Goal: Navigation & Orientation: Understand site structure

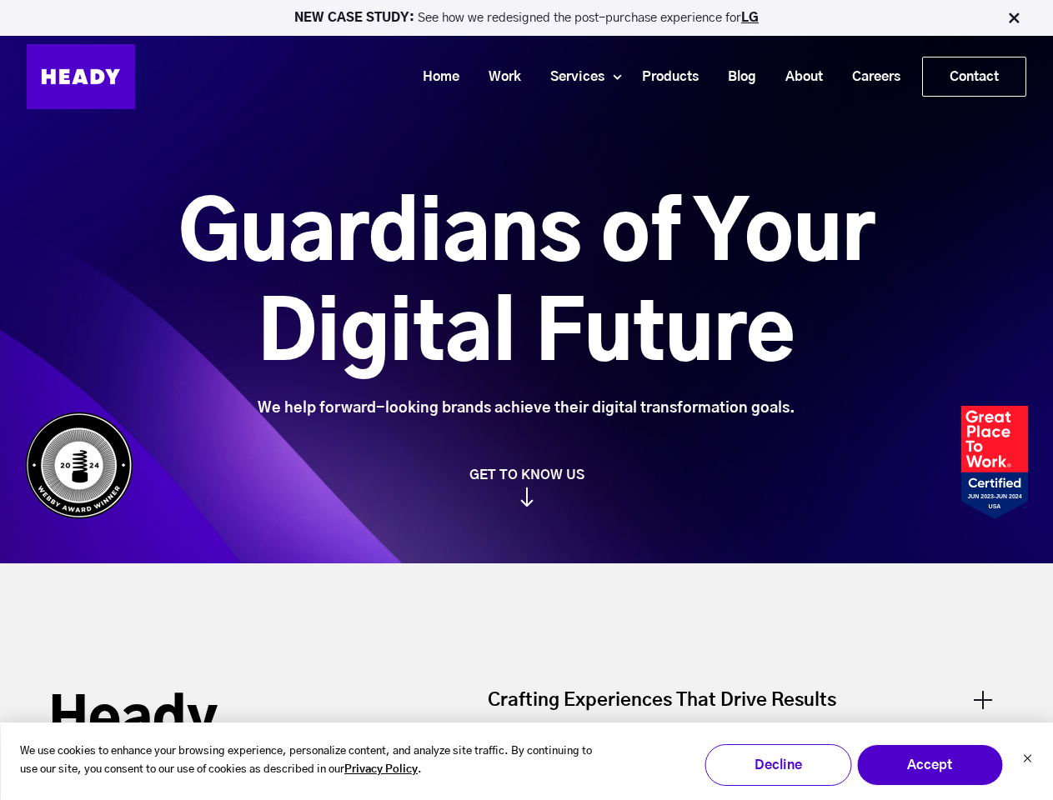
click at [526, 400] on div "We help forward-looking brands achieve their digital transformation goals." at bounding box center [526, 408] width 883 height 18
click at [1027, 760] on icon "Dismiss cookie banner" at bounding box center [1027, 759] width 10 height 10
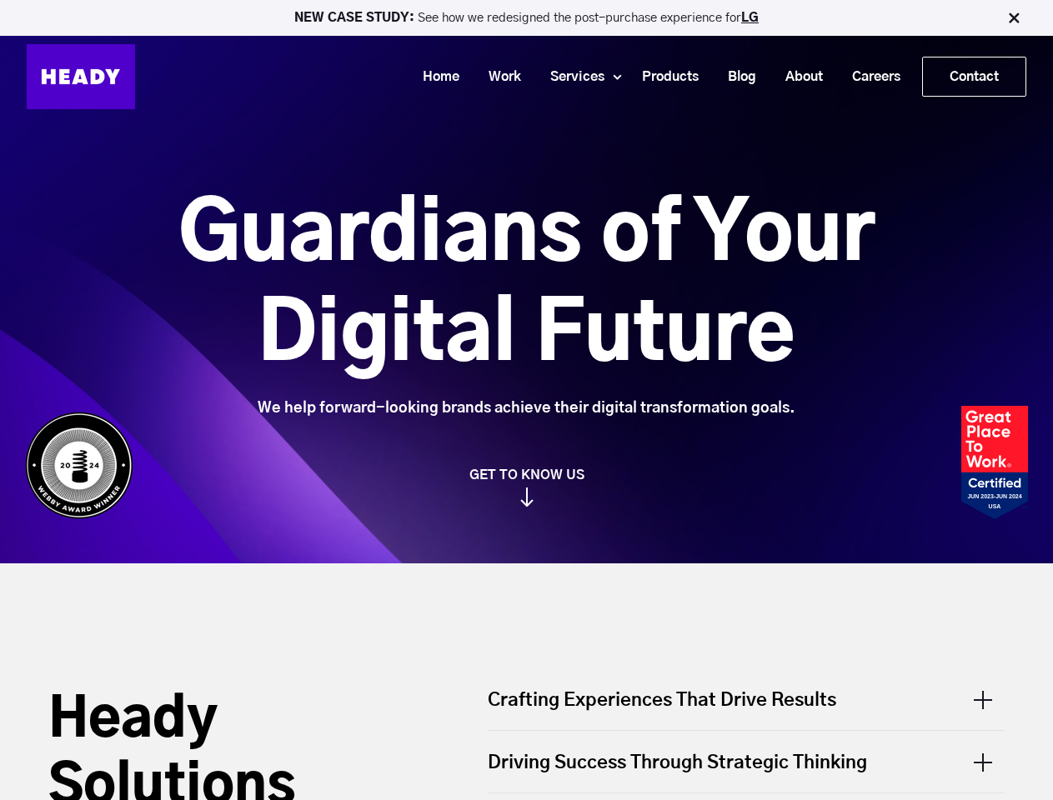
click at [930, 765] on div "Driving Success Through Strategic Thinking" at bounding box center [746, 762] width 517 height 62
click at [778, 765] on div "Driving Success Through Strategic Thinking" at bounding box center [746, 762] width 517 height 62
click at [1015, 18] on img at bounding box center [1013, 18] width 17 height 17
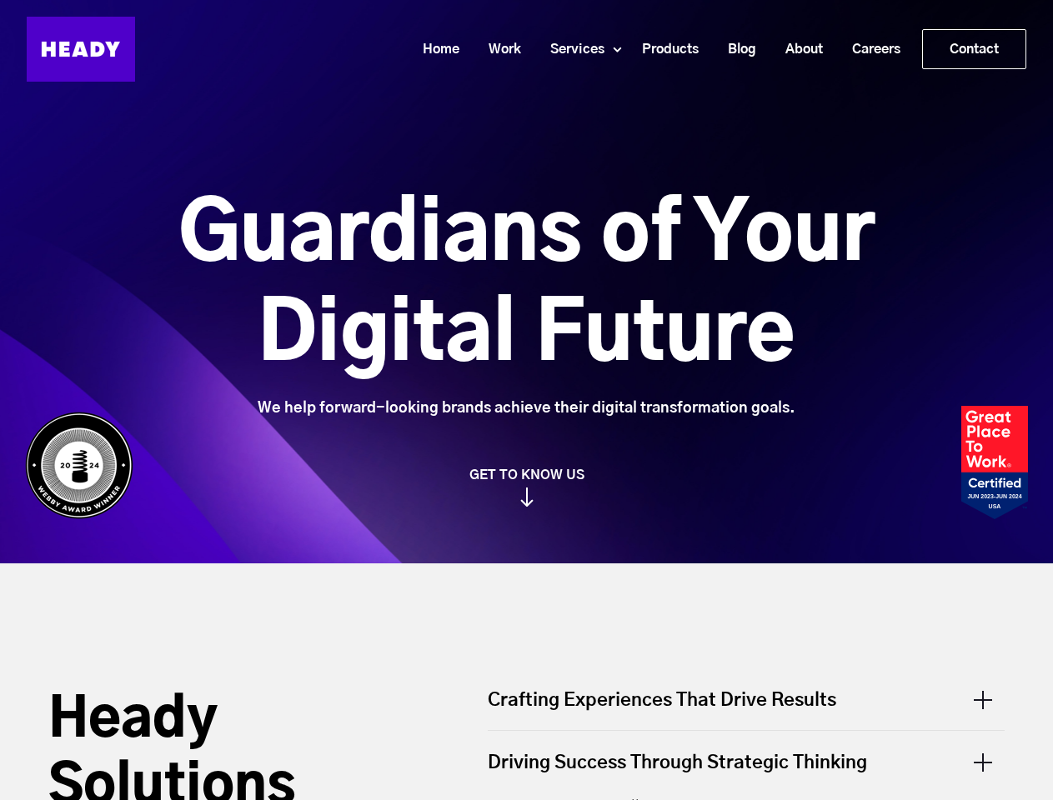
click at [565, 77] on div "Home Work Services Product Design Handling every pixel with care — and more cru…" at bounding box center [580, 49] width 891 height 65
click at [526, 487] on link "GET TO KNOW US" at bounding box center [527, 487] width 1020 height 40
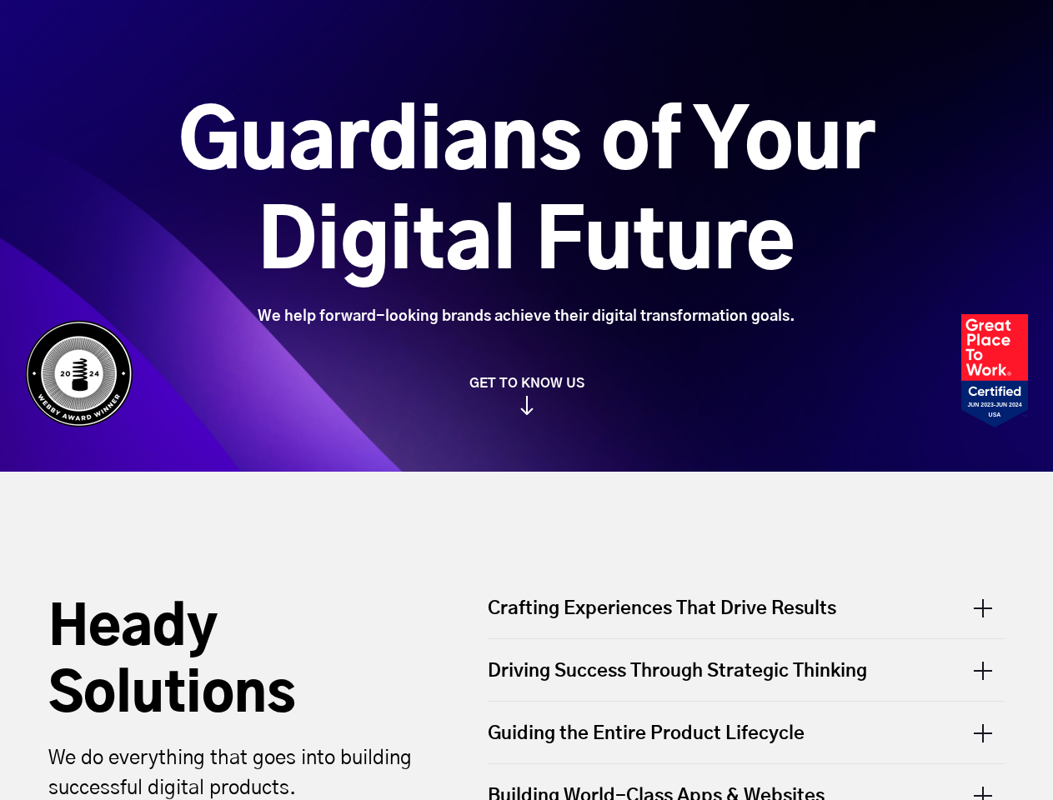
click at [746, 709] on div "Guiding the Entire Product Lifecycle" at bounding box center [746, 733] width 517 height 62
